Goal: Information Seeking & Learning: Compare options

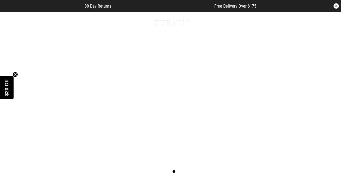
click at [8, 20] on icon at bounding box center [7, 21] width 7 height 9
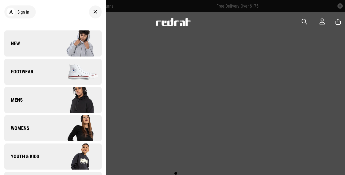
click at [56, 156] on img at bounding box center [77, 156] width 49 height 27
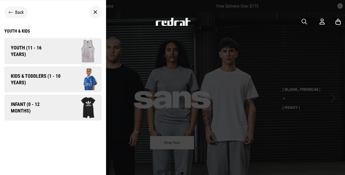
click at [18, 31] on div "Youth & Kids" at bounding box center [52, 31] width 97 height 5
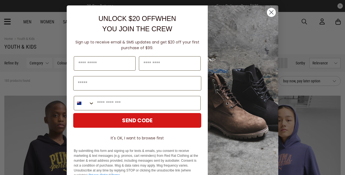
click at [272, 12] on circle "Close dialog" at bounding box center [271, 12] width 9 height 9
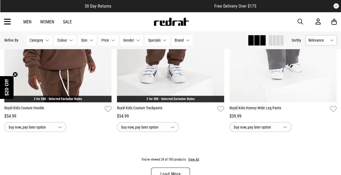
scroll to position [1495, 0]
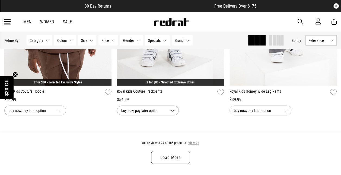
click at [194, 143] on button "View All" at bounding box center [193, 142] width 11 height 5
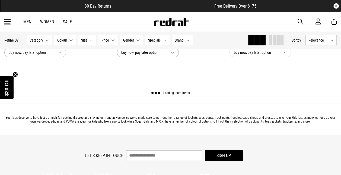
scroll to position [3196, 0]
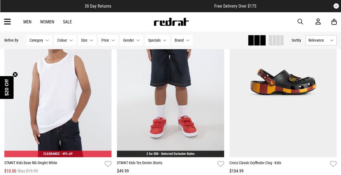
scroll to position [4501, 0]
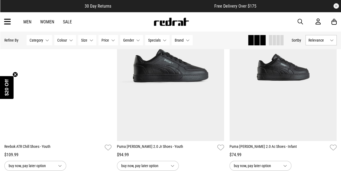
scroll to position [6022, 0]
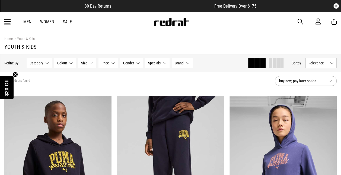
click at [6, 17] on icon at bounding box center [7, 21] width 7 height 9
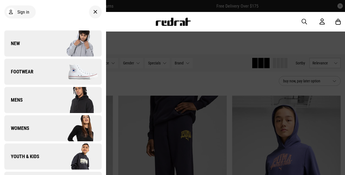
click at [32, 72] on span "Footwear" at bounding box center [18, 71] width 29 height 7
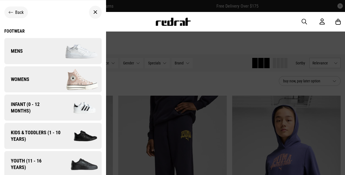
click at [31, 78] on link "Womens" at bounding box center [52, 79] width 97 height 26
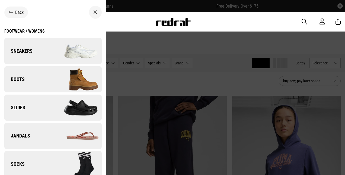
click at [29, 32] on div "Footwear / Womens" at bounding box center [24, 31] width 40 height 5
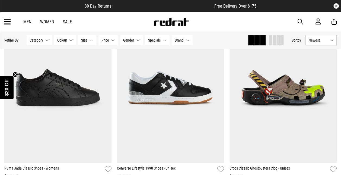
scroll to position [79, 0]
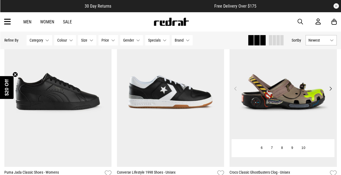
click at [330, 87] on button "Next" at bounding box center [331, 88] width 7 height 7
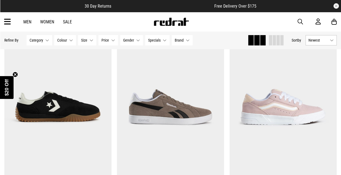
scroll to position [1212, 0]
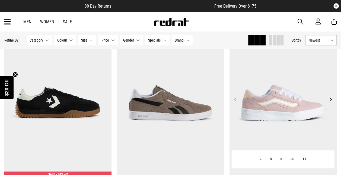
click at [331, 98] on button "Next" at bounding box center [331, 99] width 7 height 7
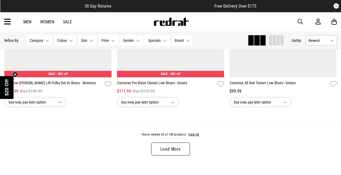
scroll to position [1549, 0]
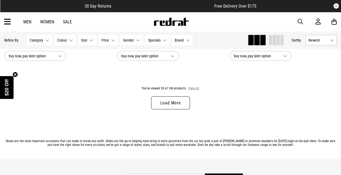
click at [195, 89] on button "View All" at bounding box center [193, 88] width 11 height 5
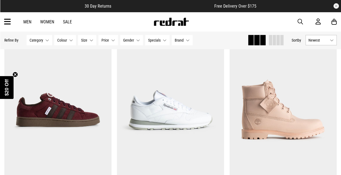
scroll to position [2749, 0]
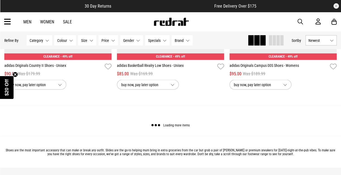
scroll to position [4576, 0]
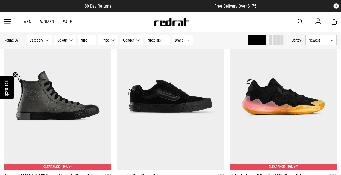
scroll to position [4849, 0]
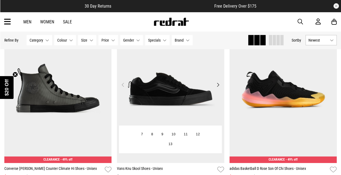
click at [219, 84] on button "Next" at bounding box center [218, 84] width 7 height 7
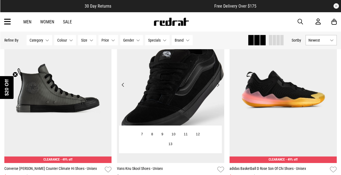
click at [218, 85] on button "Next" at bounding box center [218, 84] width 7 height 7
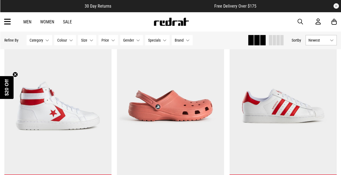
scroll to position [5989, 0]
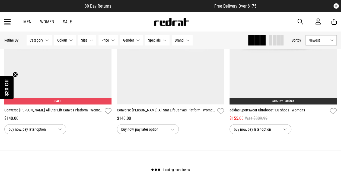
scroll to position [7585, 0]
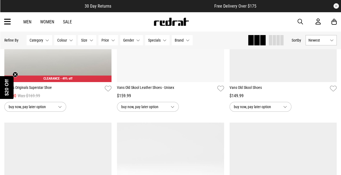
scroll to position [8299, 0]
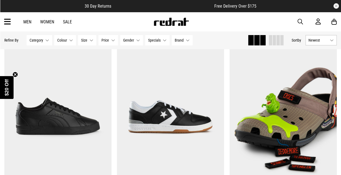
scroll to position [65, 0]
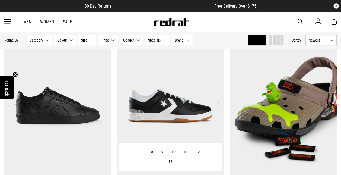
click at [220, 103] on button "Next" at bounding box center [218, 102] width 7 height 7
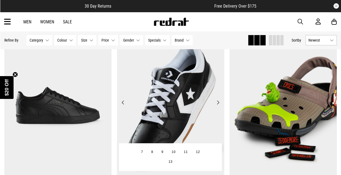
click at [219, 102] on button "Next" at bounding box center [218, 102] width 7 height 7
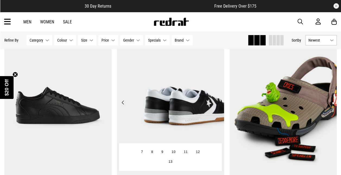
click at [219, 102] on button "Next" at bounding box center [218, 102] width 7 height 7
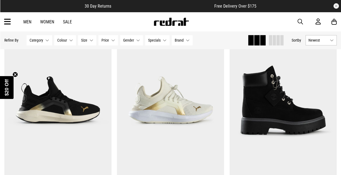
scroll to position [283, 0]
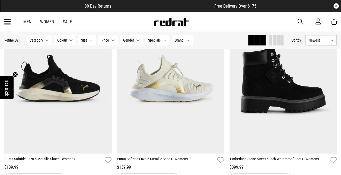
click at [15, 74] on circle "Close teaser" at bounding box center [15, 74] width 5 height 5
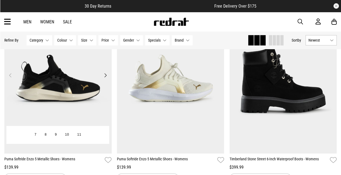
click at [106, 75] on button "Next" at bounding box center [105, 75] width 7 height 7
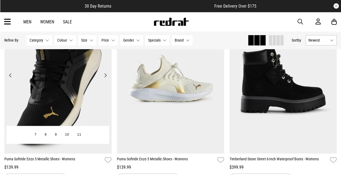
click at [106, 75] on button "Next" at bounding box center [105, 75] width 7 height 7
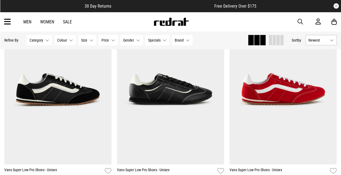
scroll to position [664, 0]
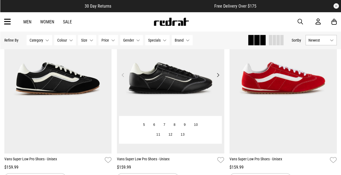
click at [218, 76] on button "Next" at bounding box center [218, 75] width 7 height 7
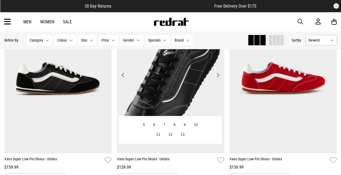
click at [218, 76] on button "Next" at bounding box center [218, 75] width 7 height 7
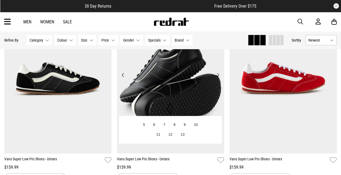
click at [218, 76] on button "Next" at bounding box center [218, 75] width 7 height 7
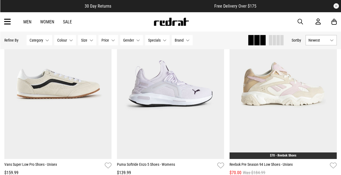
scroll to position [828, 0]
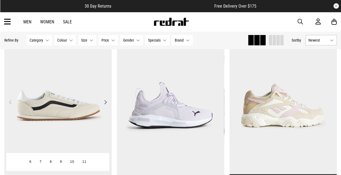
click at [107, 102] on button "Next" at bounding box center [105, 102] width 7 height 7
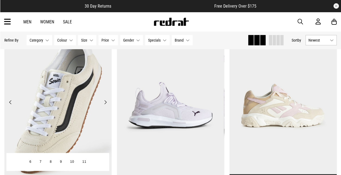
click at [107, 102] on button "Next" at bounding box center [105, 102] width 7 height 7
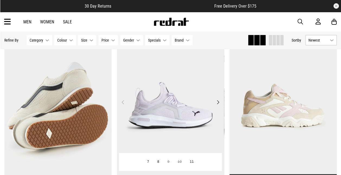
click at [218, 102] on button "Next" at bounding box center [218, 102] width 7 height 7
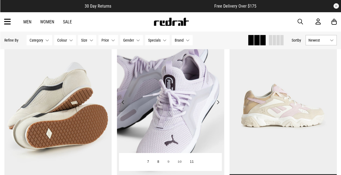
click at [218, 102] on button "Next" at bounding box center [218, 102] width 7 height 7
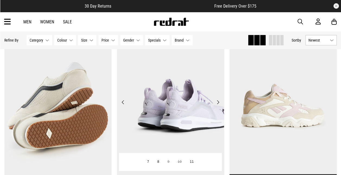
click at [218, 102] on button "Next" at bounding box center [218, 102] width 7 height 7
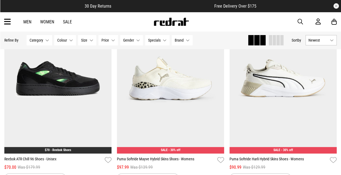
scroll to position [1024, 0]
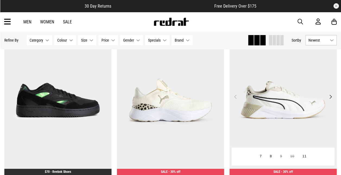
click at [330, 98] on button "Next" at bounding box center [331, 96] width 7 height 7
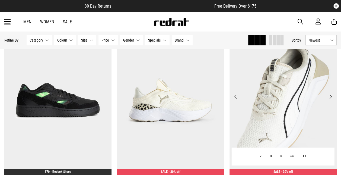
click at [331, 97] on button "Next" at bounding box center [331, 96] width 7 height 7
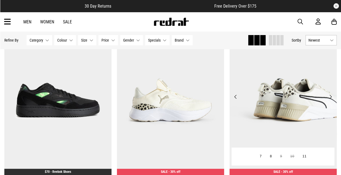
click at [331, 97] on button "Next" at bounding box center [331, 96] width 7 height 7
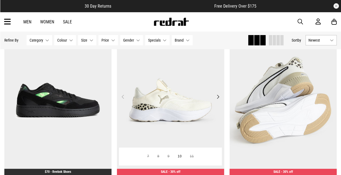
click at [218, 97] on button "Next" at bounding box center [218, 96] width 7 height 7
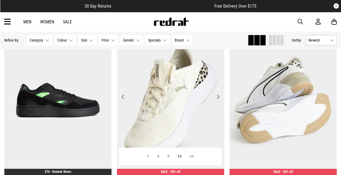
click at [218, 97] on button "Next" at bounding box center [218, 96] width 7 height 7
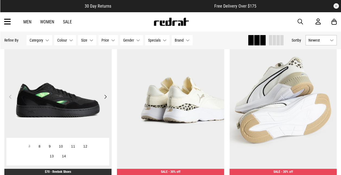
click at [105, 96] on button "Next" at bounding box center [105, 96] width 7 height 7
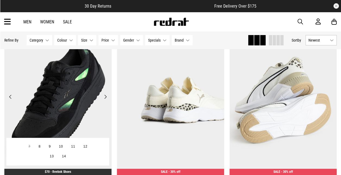
click at [105, 97] on button "Next" at bounding box center [105, 96] width 7 height 7
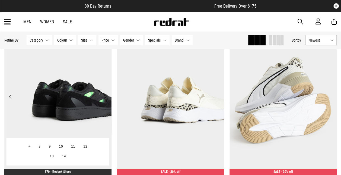
click at [105, 97] on button "Next" at bounding box center [105, 96] width 7 height 7
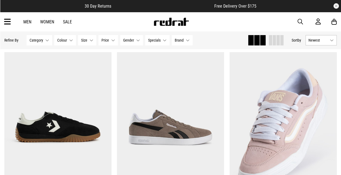
scroll to position [1209, 0]
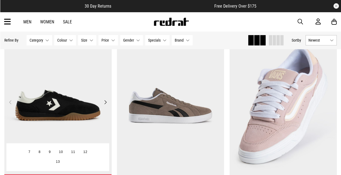
click at [105, 101] on button "Next" at bounding box center [105, 102] width 7 height 7
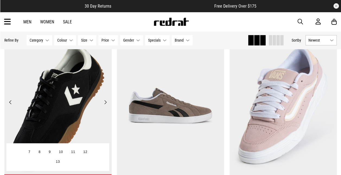
click at [105, 101] on button "Next" at bounding box center [105, 102] width 7 height 7
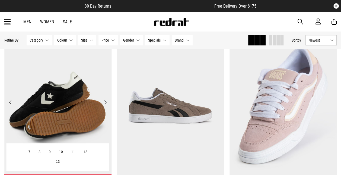
click at [105, 101] on button "Next" at bounding box center [105, 102] width 7 height 7
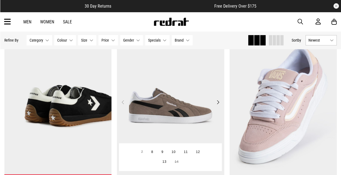
click at [219, 102] on button "Next" at bounding box center [218, 102] width 7 height 7
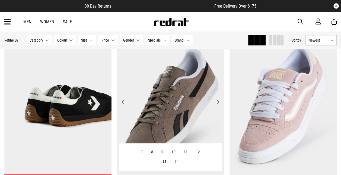
click at [219, 102] on button "Next" at bounding box center [218, 102] width 7 height 7
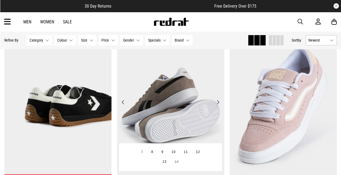
click at [218, 102] on button "Next" at bounding box center [218, 102] width 7 height 7
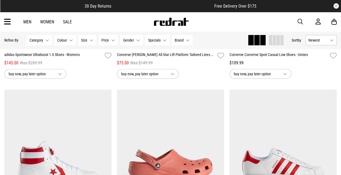
scroll to position [5807, 0]
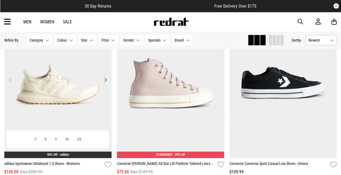
click at [106, 81] on button "Next" at bounding box center [105, 80] width 7 height 7
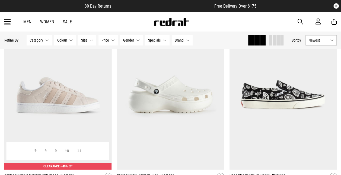
scroll to position [6558, 0]
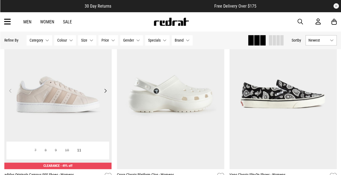
click at [106, 94] on button "Next" at bounding box center [105, 90] width 7 height 7
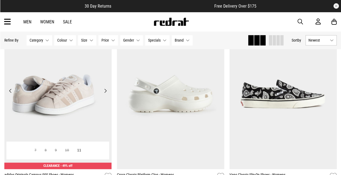
click at [105, 92] on button "Next" at bounding box center [105, 90] width 7 height 7
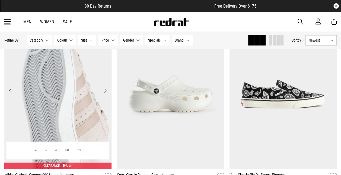
click at [105, 92] on button "Next" at bounding box center [105, 90] width 7 height 7
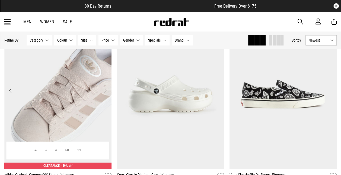
click at [105, 92] on button "Next" at bounding box center [105, 90] width 7 height 7
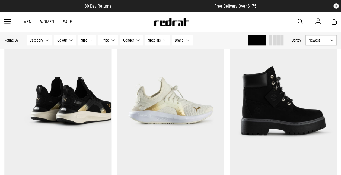
scroll to position [272, 0]
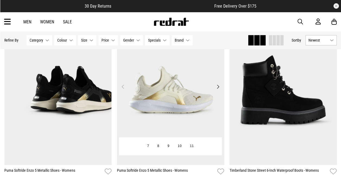
click at [217, 86] on button "Next" at bounding box center [218, 86] width 7 height 7
click at [218, 86] on button "Next" at bounding box center [218, 86] width 7 height 7
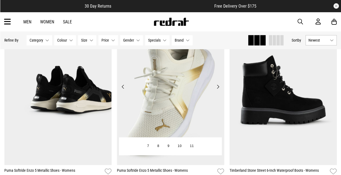
click at [218, 86] on button "Next" at bounding box center [218, 86] width 7 height 7
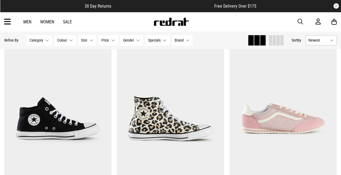
scroll to position [442, 0]
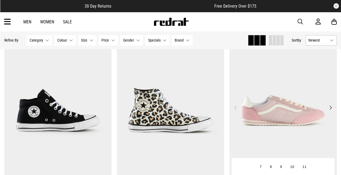
click at [331, 106] on button "Next" at bounding box center [331, 107] width 7 height 7
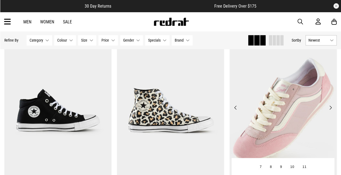
click at [331, 106] on button "Next" at bounding box center [331, 107] width 7 height 7
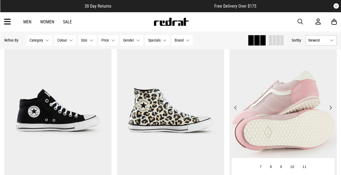
click at [331, 106] on button "Next" at bounding box center [331, 107] width 7 height 7
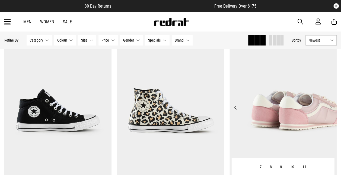
click at [331, 106] on button "Next" at bounding box center [331, 107] width 7 height 7
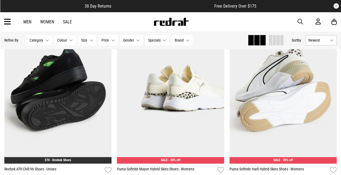
scroll to position [1025, 0]
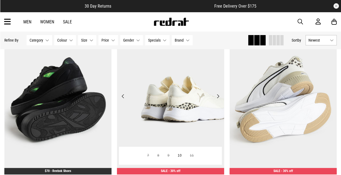
click at [219, 97] on button "Next" at bounding box center [218, 96] width 7 height 7
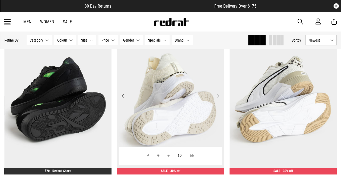
click at [219, 97] on button "Next" at bounding box center [218, 96] width 7 height 7
click at [218, 96] on button "Next" at bounding box center [218, 96] width 7 height 7
click at [124, 96] on button "Previous" at bounding box center [123, 96] width 7 height 7
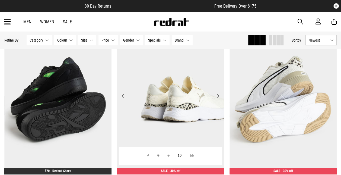
click at [121, 96] on button "Previous" at bounding box center [123, 96] width 7 height 7
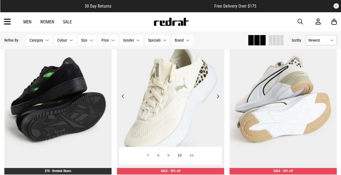
click at [122, 96] on button "Previous" at bounding box center [123, 96] width 7 height 7
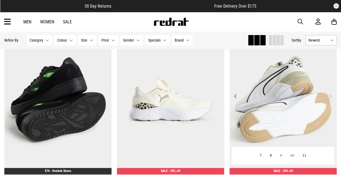
click at [236, 95] on button "Previous" at bounding box center [235, 96] width 7 height 7
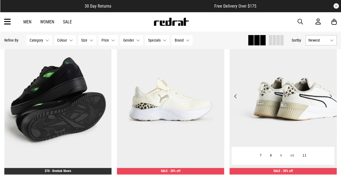
click at [236, 95] on button "Previous" at bounding box center [235, 96] width 7 height 7
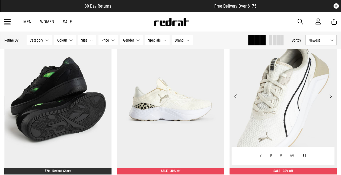
click at [236, 95] on button "Previous" at bounding box center [235, 96] width 7 height 7
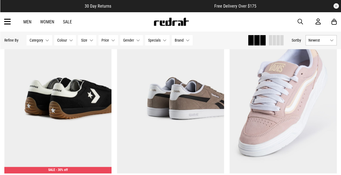
scroll to position [1213, 0]
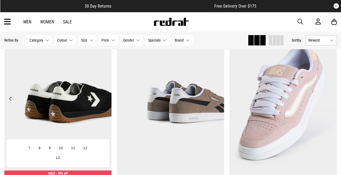
click at [108, 98] on button "Next" at bounding box center [105, 98] width 7 height 7
click at [107, 98] on button "Next" at bounding box center [105, 98] width 7 height 7
click at [108, 100] on button "Next" at bounding box center [105, 98] width 7 height 7
click at [10, 97] on button "Previous" at bounding box center [10, 98] width 7 height 7
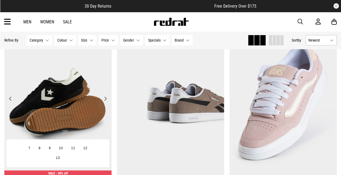
click at [10, 98] on button "Previous" at bounding box center [10, 98] width 7 height 7
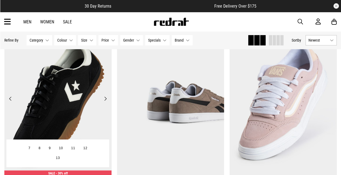
click at [10, 98] on button "Previous" at bounding box center [10, 98] width 7 height 7
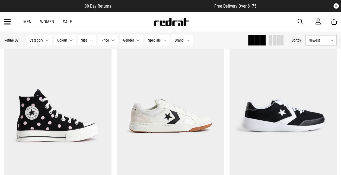
scroll to position [1400, 0]
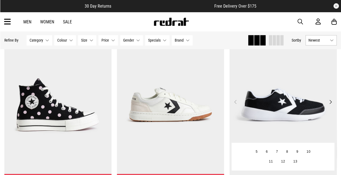
click at [331, 102] on button "Next" at bounding box center [331, 102] width 7 height 7
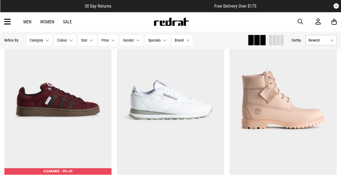
scroll to position [2765, 0]
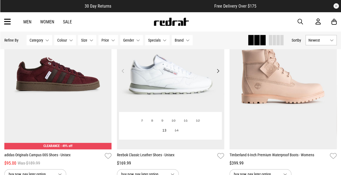
click at [218, 72] on button "Next" at bounding box center [218, 71] width 7 height 7
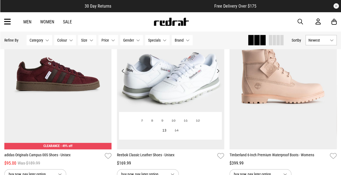
click at [218, 72] on button "Next" at bounding box center [218, 71] width 7 height 7
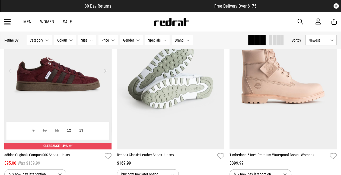
click at [106, 72] on button "Next" at bounding box center [105, 71] width 7 height 7
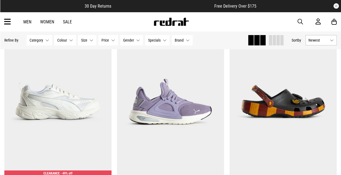
scroll to position [3127, 0]
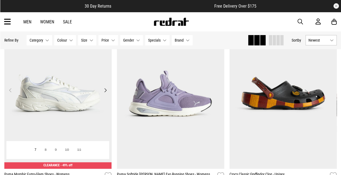
click at [106, 91] on button "Next" at bounding box center [105, 90] width 7 height 7
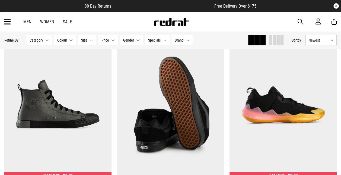
scroll to position [4858, 0]
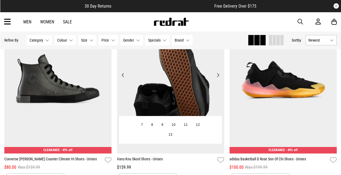
click at [220, 75] on button "Next" at bounding box center [218, 75] width 7 height 7
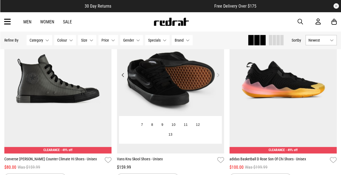
click at [219, 75] on button "Next" at bounding box center [218, 75] width 7 height 7
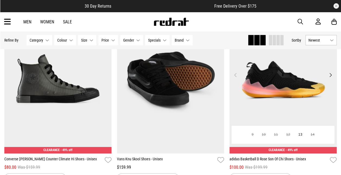
click at [330, 75] on button "Next" at bounding box center [331, 75] width 7 height 7
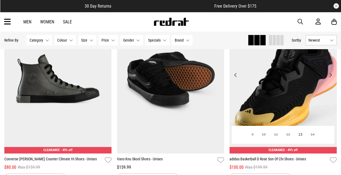
click at [330, 75] on button "Next" at bounding box center [331, 75] width 7 height 7
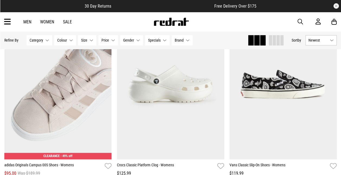
scroll to position [6572, 0]
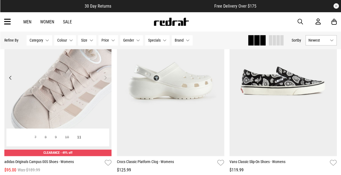
click at [105, 79] on button "Next" at bounding box center [105, 77] width 7 height 7
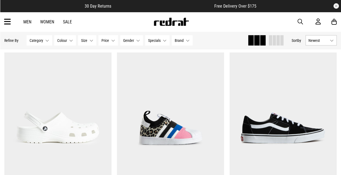
scroll to position [7716, 0]
